Goal: Answer question/provide support: Share knowledge or assist other users

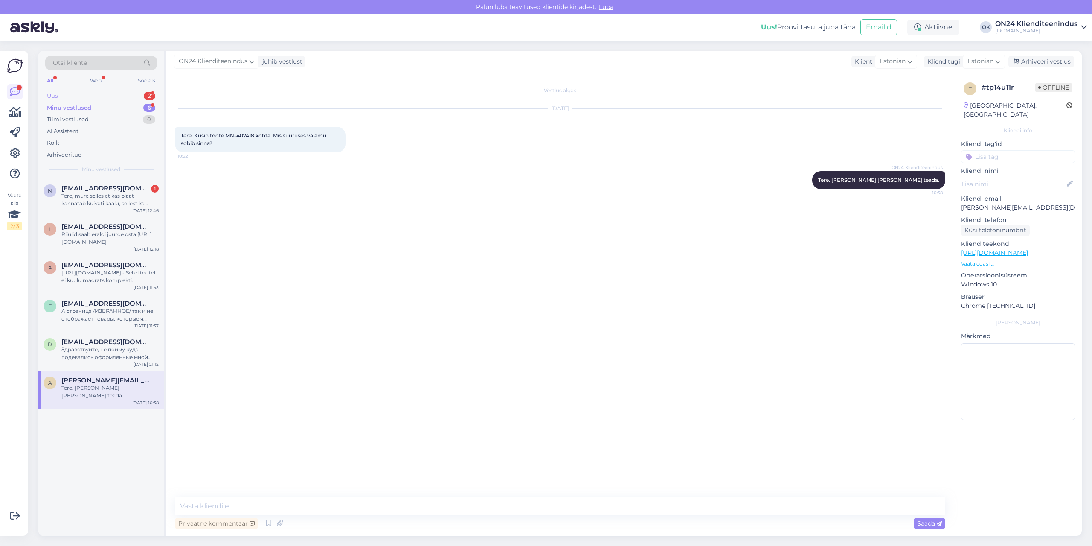
click at [70, 97] on div "Uus 2" at bounding box center [101, 96] width 112 height 12
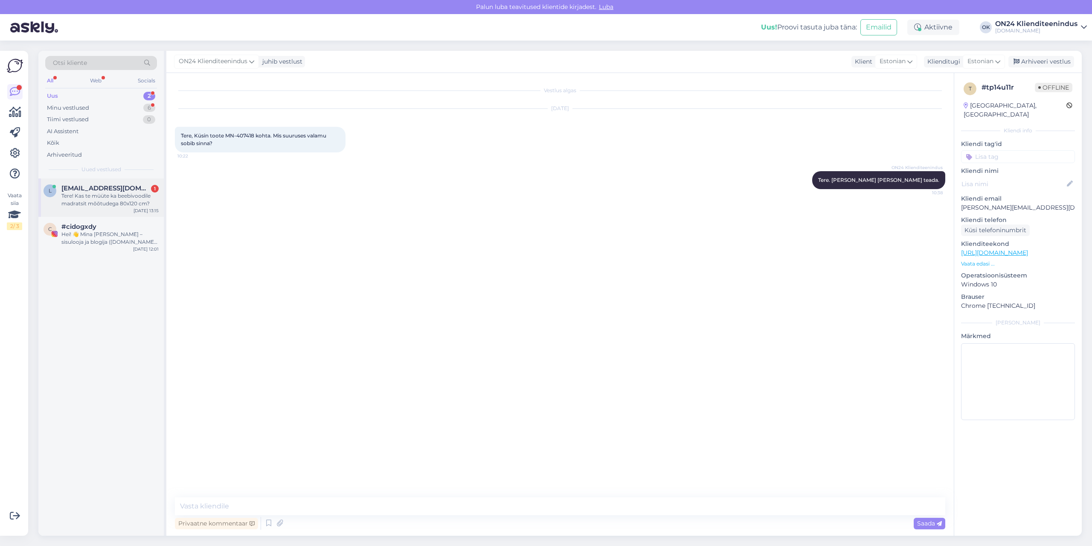
click at [96, 195] on div "Tere! Kas te müüte ka beebivoodile madratsit mõõtudega 80x120 cm?" at bounding box center [109, 199] width 97 height 15
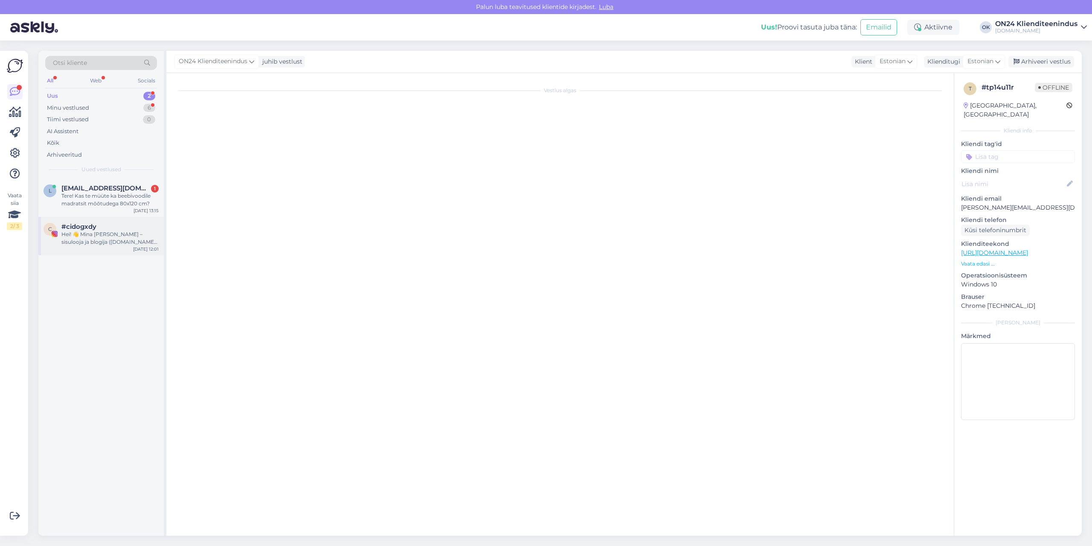
click at [91, 232] on div "Hei! 👋 Mina [PERSON_NAME] – sisulooja ja blogija ([DOMAIN_NAME]). Koostöös loon…" at bounding box center [109, 237] width 97 height 15
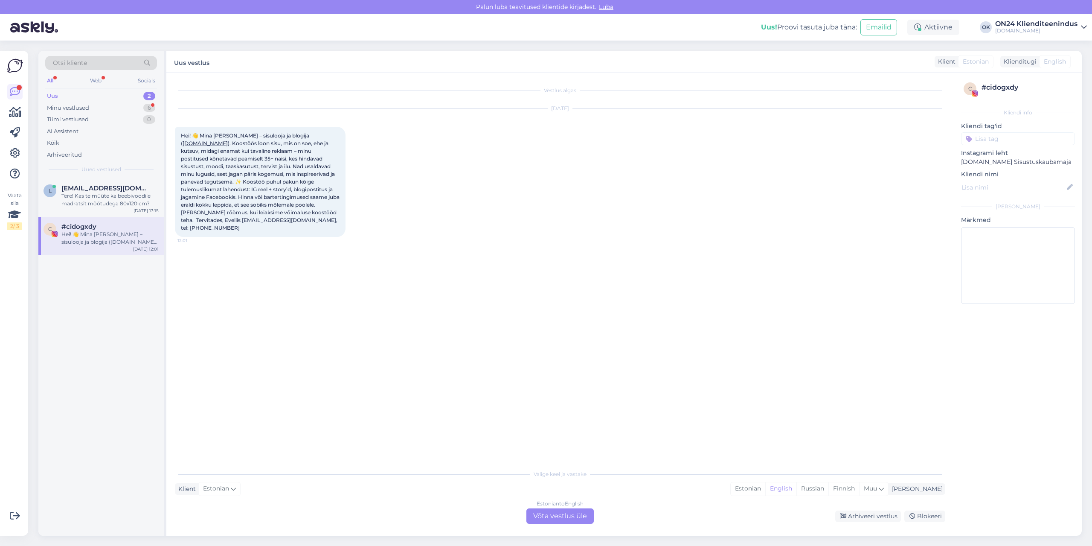
click at [428, 191] on div "[DATE] Hei! 👋 Mina [PERSON_NAME] – sisulooja ja blogija ( [DOMAIN_NAME] ). Koos…" at bounding box center [560, 172] width 771 height 147
drag, startPoint x: 1037, startPoint y: 86, endPoint x: 982, endPoint y: 86, distance: 55.5
click at [982, 86] on div "# cidogxdy" at bounding box center [1027, 87] width 91 height 10
copy div "# cidogxdy"
click at [334, 210] on div "Hei! 👋 Mina [PERSON_NAME] – sisulooja ja blogija ( [DOMAIN_NAME] ). Koostöös lo…" at bounding box center [260, 182] width 171 height 110
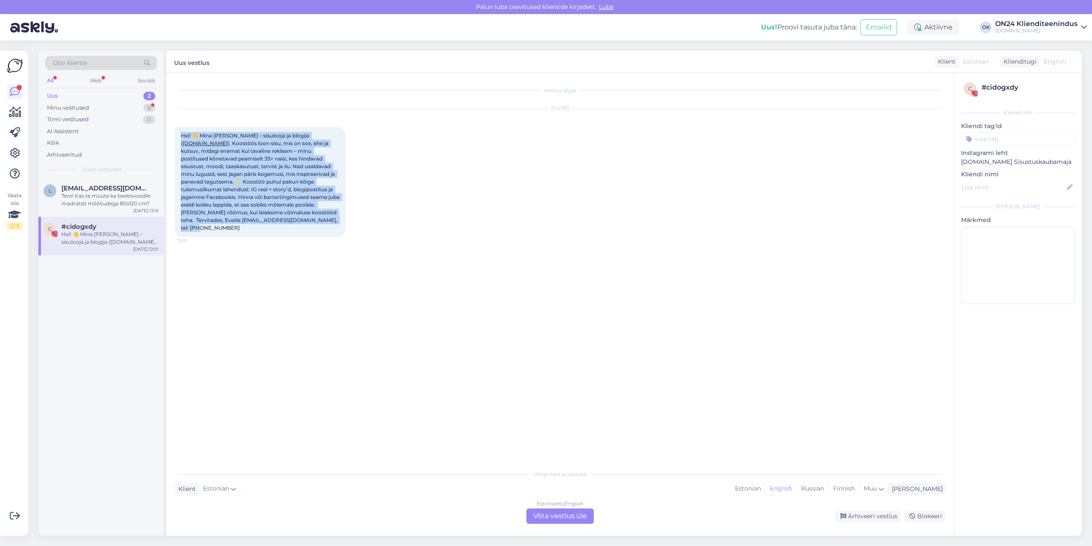
drag, startPoint x: 341, startPoint y: 218, endPoint x: 180, endPoint y: 135, distance: 181.7
click at [180, 135] on div "Hei! 👋 Mina [PERSON_NAME] – sisulooja ja blogija ( [DOMAIN_NAME] ). Koostöös lo…" at bounding box center [260, 182] width 171 height 110
copy span "Hei! 👋 Mina [PERSON_NAME] – sisulooja ja blogija ( [DOMAIN_NAME] ). Koostöös lo…"
click at [532, 279] on div "Vestlus algas [DATE] Hei! 👋 Mina [PERSON_NAME] – sisulooja ja blogija ( [DOMAIN…" at bounding box center [564, 269] width 778 height 376
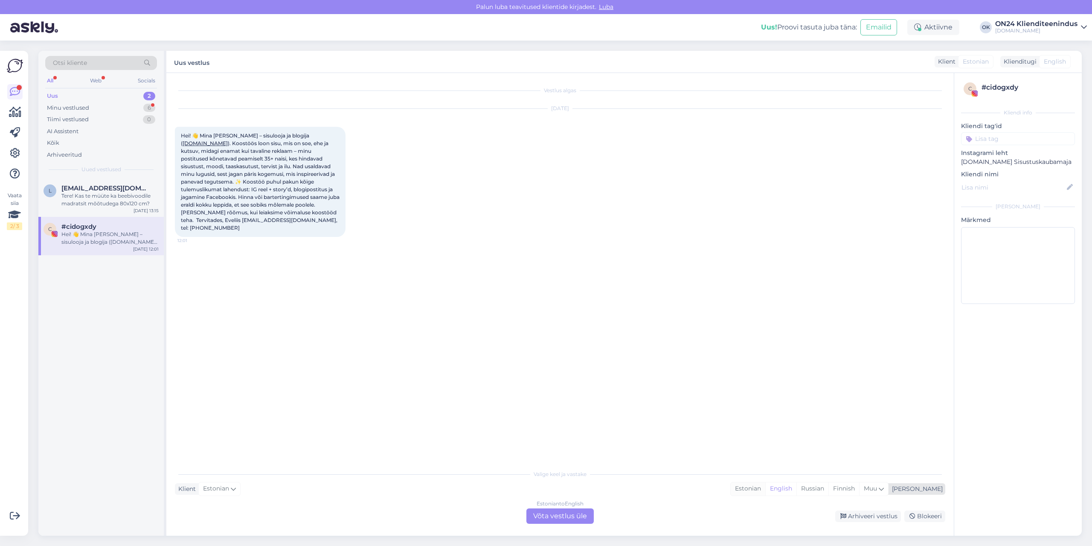
click at [765, 492] on div "Estonian" at bounding box center [748, 488] width 35 height 13
click at [556, 513] on div "Estonian to Estonian Võta vestlus üle" at bounding box center [560, 515] width 67 height 15
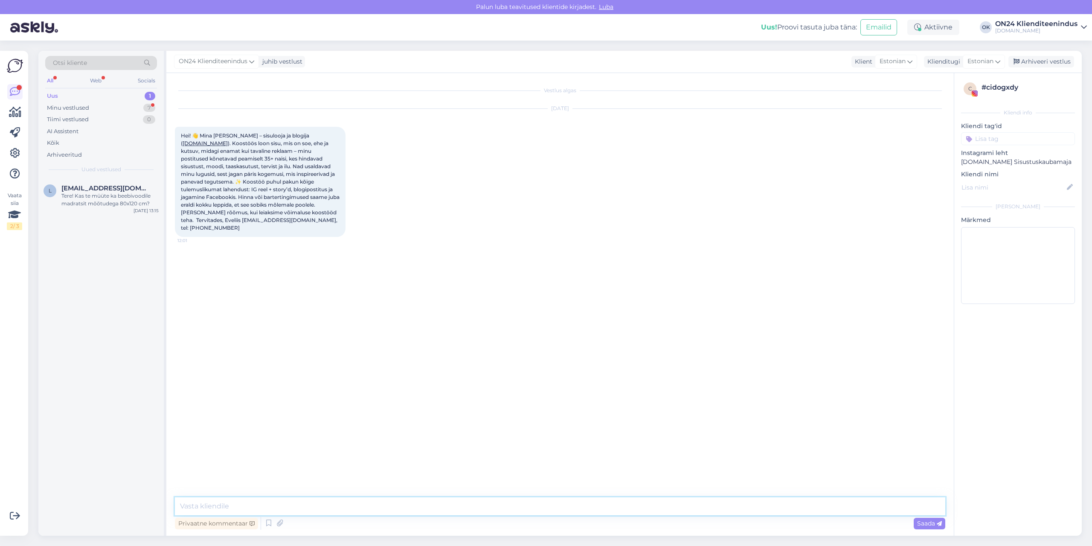
click at [511, 505] on textarea at bounding box center [560, 506] width 771 height 18
type textarea "Tere. Info edastatud turunduse osakonnale. Huvi korral võetakse ühendust."
click at [99, 200] on div "Tere! Kas te müüte ka beebivoodile madratsit mõõtudega 80x120 cm?" at bounding box center [109, 199] width 97 height 15
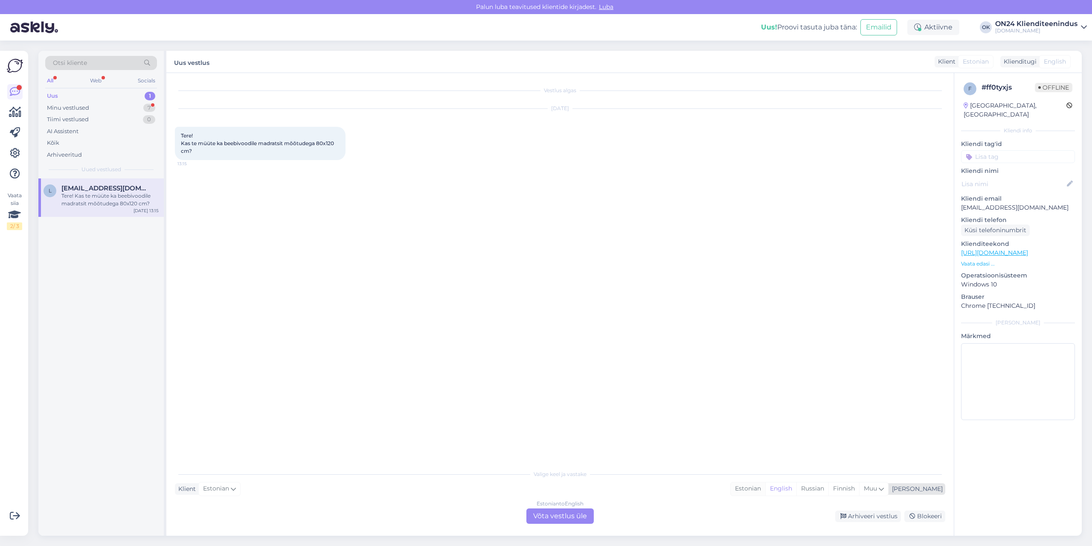
click at [765, 486] on div "Estonian" at bounding box center [748, 488] width 35 height 13
click at [588, 520] on div "Estonian to Estonian Võta vestlus üle" at bounding box center [560, 515] width 67 height 15
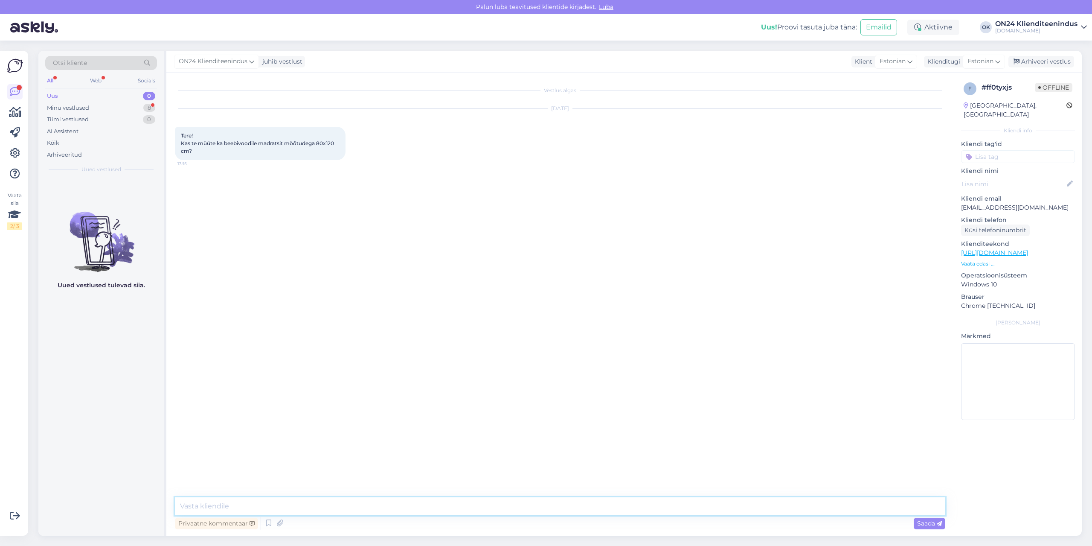
click at [590, 508] on textarea at bounding box center [560, 506] width 771 height 18
click at [577, 506] on textarea "Tere. [PERSON_NAME] ei ole pakkuda sellise mõõduga. Kuid on võimalik tellida er…" at bounding box center [560, 506] width 771 height 18
paste textarea "[URL][DOMAIN_NAME]"
type textarea "Tere. [PERSON_NAME] ei ole pakkuda sellise mõõduga. Kuid on võimalik tellida er…"
click at [923, 523] on span "Saada" at bounding box center [929, 523] width 25 height 8
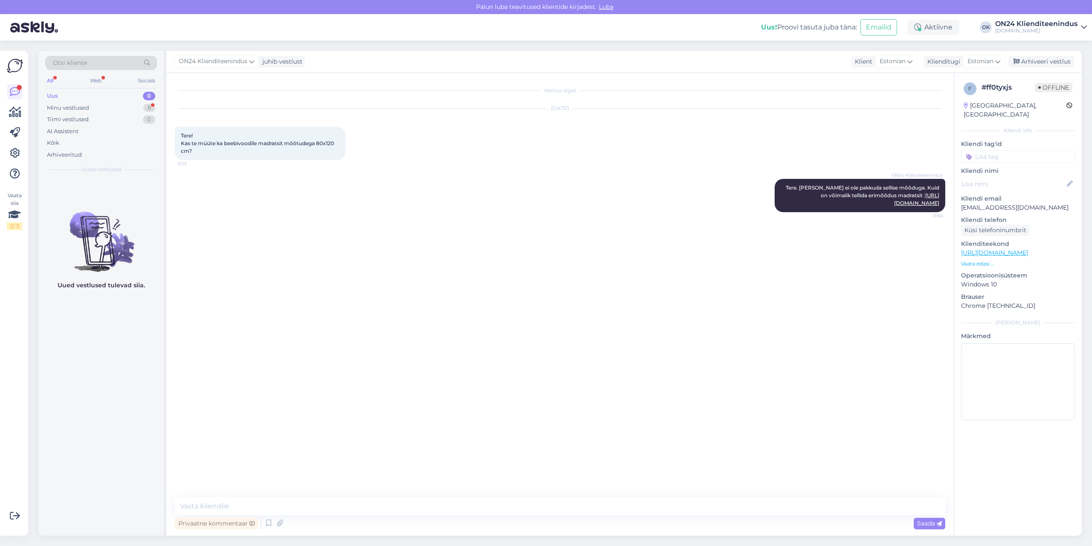
click at [607, 366] on div "Vestlus algas [DATE] Tere! Kas te müüte ka beebivoodile madratsit mõõtudega 80x…" at bounding box center [564, 285] width 778 height 408
click at [96, 104] on div "Minu vestlused 8" at bounding box center [101, 108] width 112 height 12
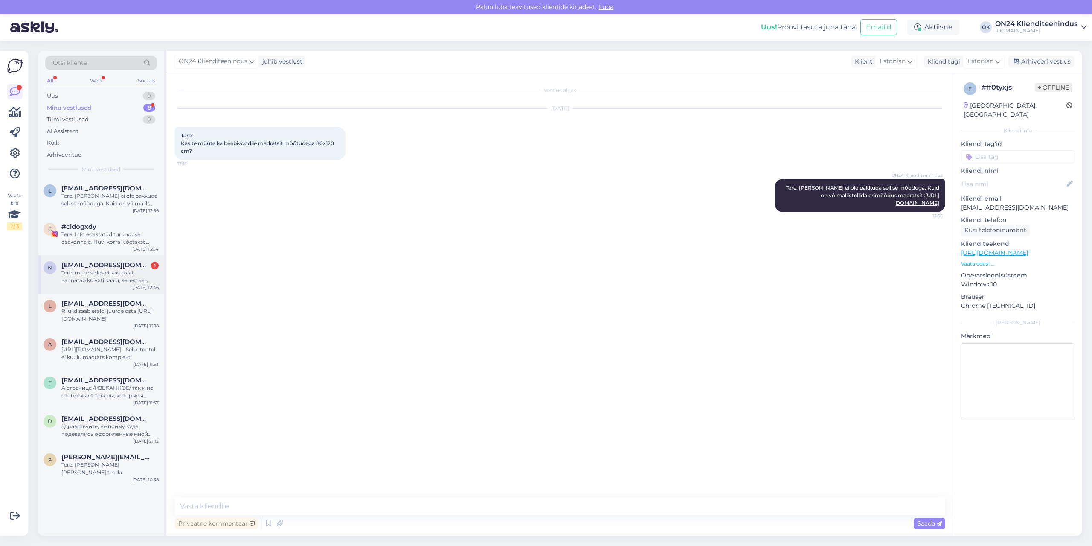
click at [111, 265] on span "[EMAIL_ADDRESS][DOMAIN_NAME]" at bounding box center [105, 265] width 89 height 8
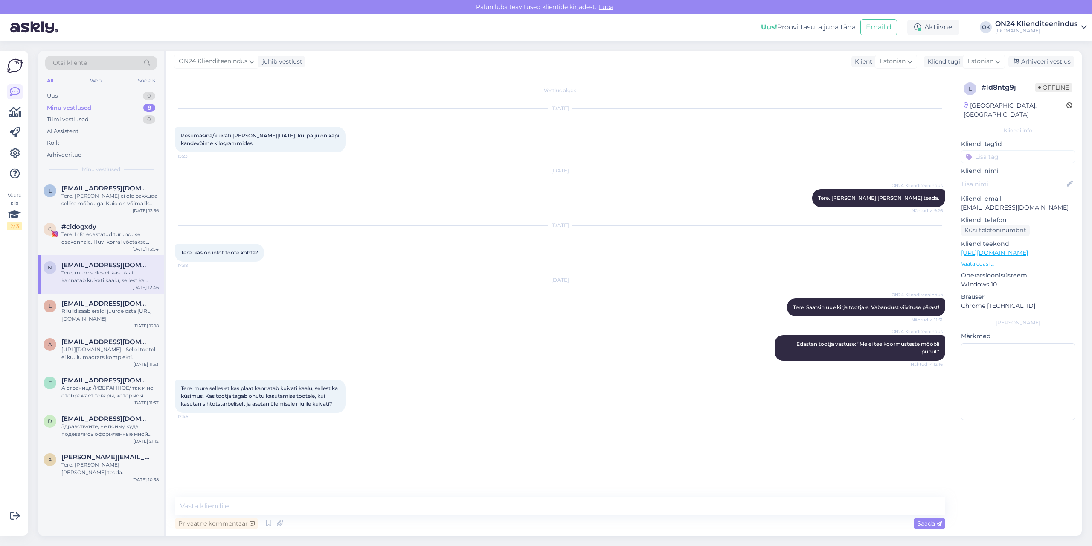
click at [983, 260] on p "Vaata edasi ..." at bounding box center [1018, 264] width 114 height 8
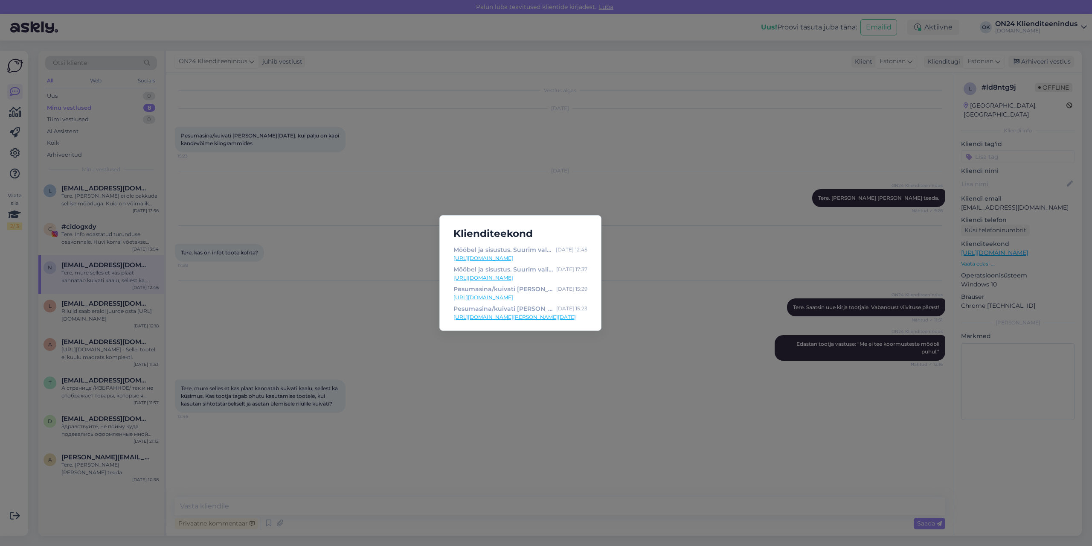
click at [503, 298] on link "[URL][DOMAIN_NAME]" at bounding box center [521, 298] width 134 height 8
click at [532, 317] on link "[URL][DOMAIN_NAME][PERSON_NAME][DATE]" at bounding box center [521, 317] width 134 height 8
click at [542, 391] on div "Klienditeekond Mööbel ja sisustus. Suurim valik soodsate hindadega - [DOMAIN_NA…" at bounding box center [546, 273] width 1092 height 546
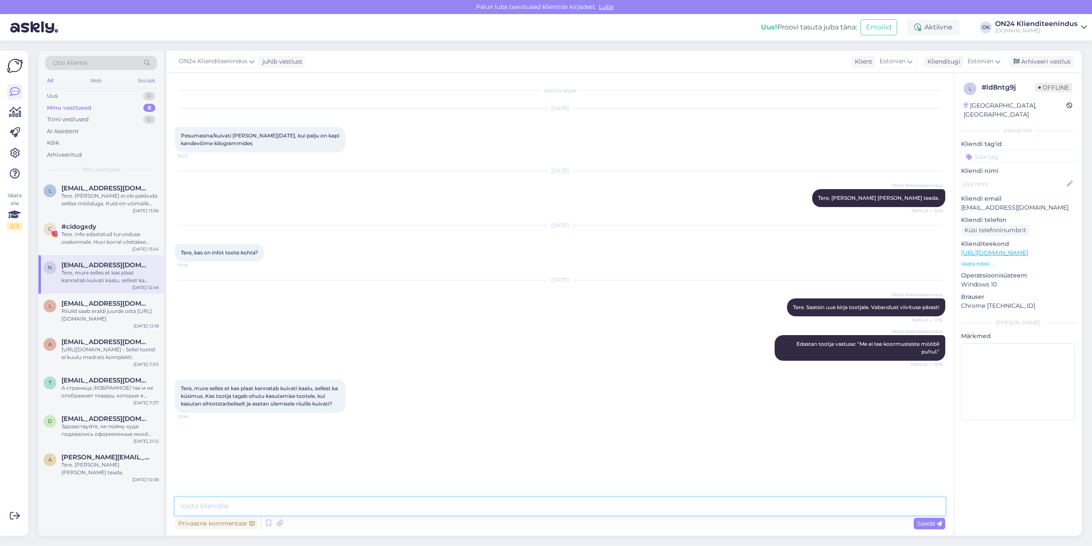
click at [353, 498] on textarea at bounding box center [560, 506] width 771 height 18
type textarea "Ma esitan neile selliselt küsimuse [PERSON_NAME] teada, mis vastavad."
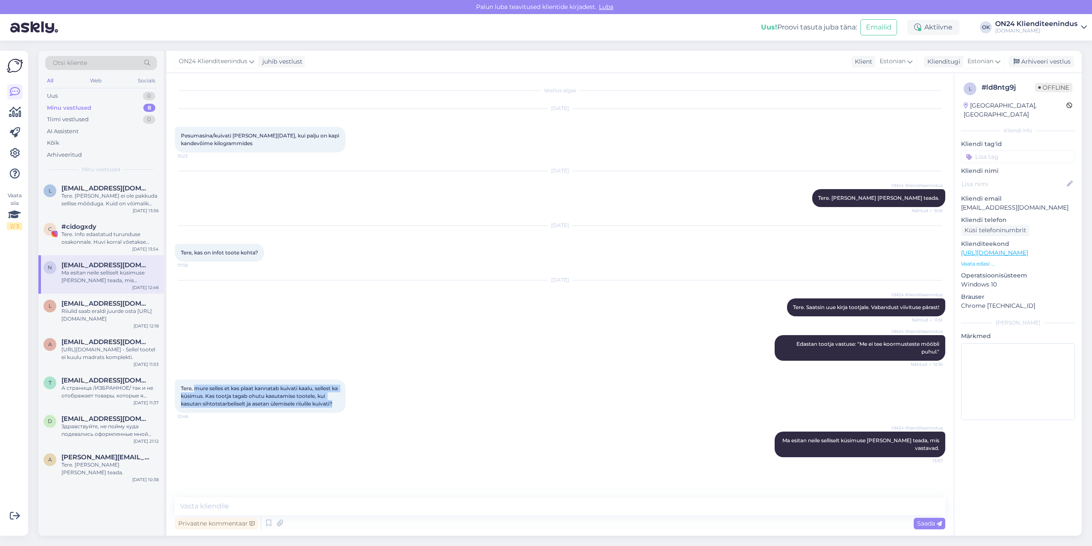
drag, startPoint x: 195, startPoint y: 389, endPoint x: 343, endPoint y: 403, distance: 148.3
click at [343, 403] on div "Tere, mure selles et kas plaat kannatab kuivati kaalu, sellest ka küsimus. Kas …" at bounding box center [260, 395] width 171 height 33
copy span "mure selles et kas plaat kannatab kuivati kaalu, sellest ka küsimus. Kas tootja…"
